Goal: Task Accomplishment & Management: Use online tool/utility

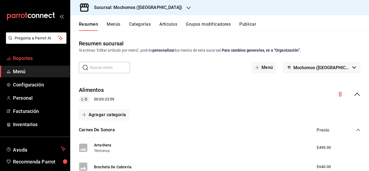
click at [21, 59] on span "Reportes" at bounding box center [39, 58] width 53 height 7
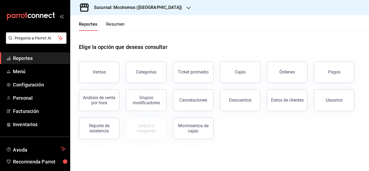
click at [272, 72] on button "Órdenes" at bounding box center [287, 72] width 41 height 22
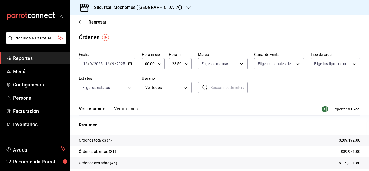
click at [86, 64] on input "16" at bounding box center [85, 64] width 5 height 4
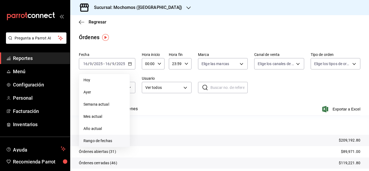
click at [95, 141] on span "Rango de fechas" at bounding box center [105, 141] width 42 height 6
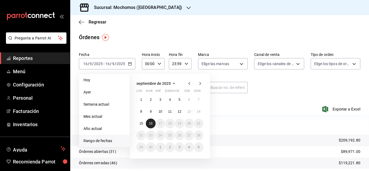
click at [148, 124] on button "16" at bounding box center [150, 124] width 9 height 10
click at [150, 125] on abbr "16" at bounding box center [151, 124] width 4 height 4
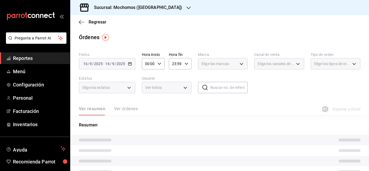
click at [150, 125] on p "Resumen" at bounding box center [220, 125] width 282 height 6
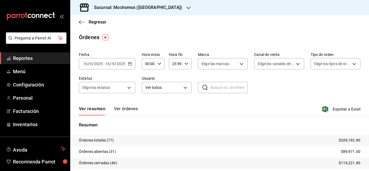
click at [157, 62] on div "00:00 Hora inicio" at bounding box center [153, 63] width 23 height 11
click at [147, 90] on span "03" at bounding box center [147, 89] width 2 height 4
type input "03:00"
drag, startPoint x: 369, startPoint y: 88, endPoint x: 368, endPoint y: 121, distance: 32.7
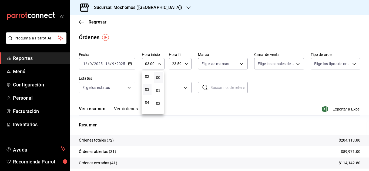
click at [368, 121] on div at bounding box center [184, 85] width 369 height 171
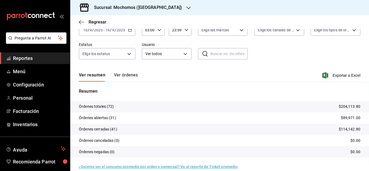
scroll to position [37, 0]
